Goal: Find specific page/section: Find specific page/section

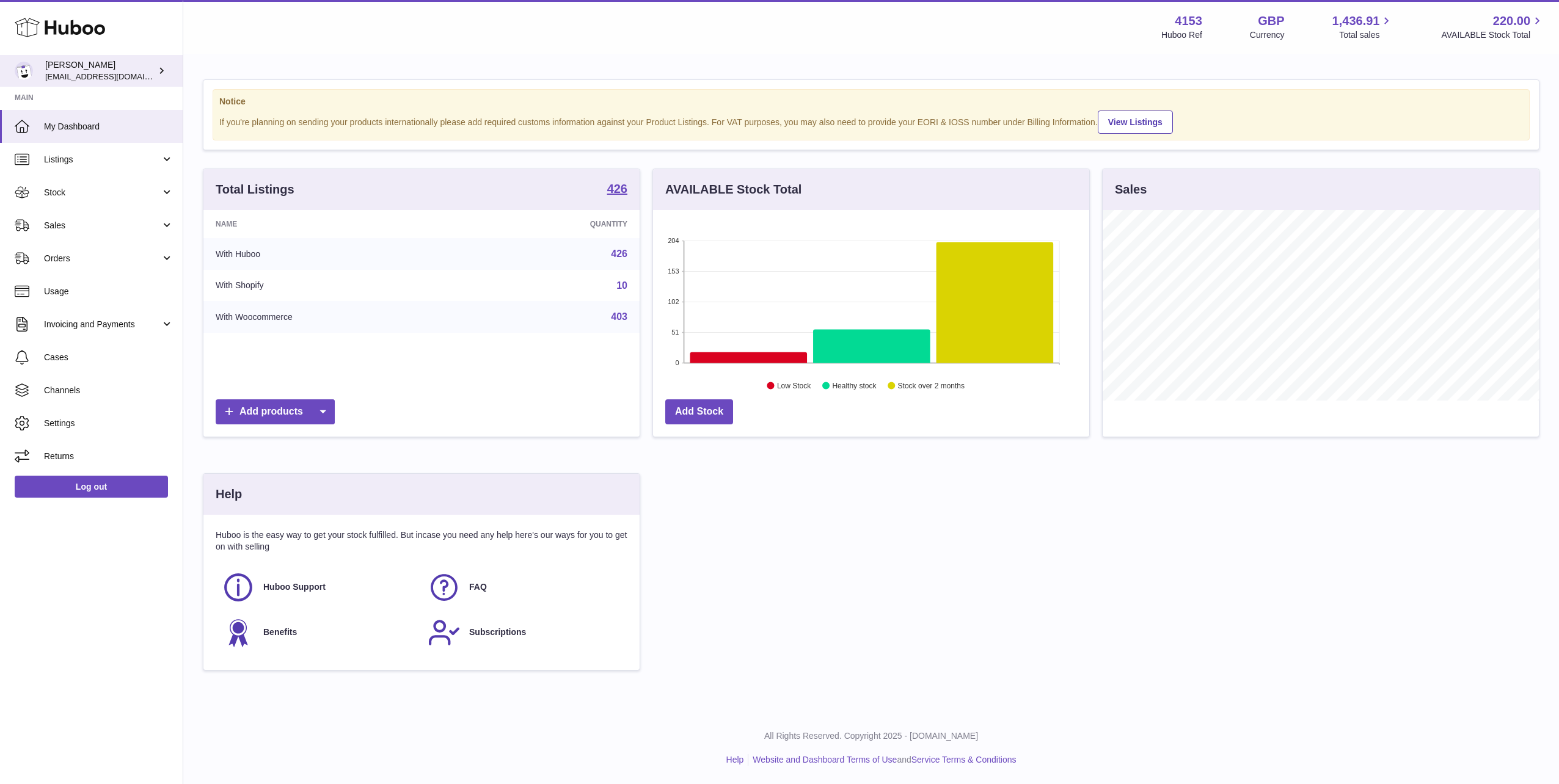
scroll to position [190, 436]
click at [50, 22] on icon at bounding box center [60, 28] width 90 height 24
click at [1363, 30] on span "Total sales" at bounding box center [1366, 35] width 55 height 11
